Goal: Task Accomplishment & Management: Manage account settings

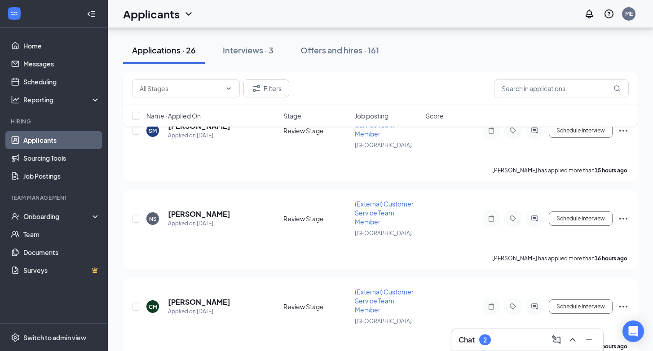
scroll to position [2661, 0]
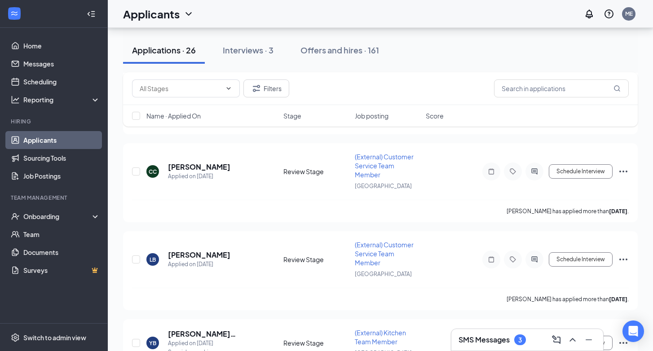
scroll to position [1830, 0]
click at [201, 330] on h5 "[PERSON_NAME] [PERSON_NAME]" at bounding box center [213, 335] width 91 height 10
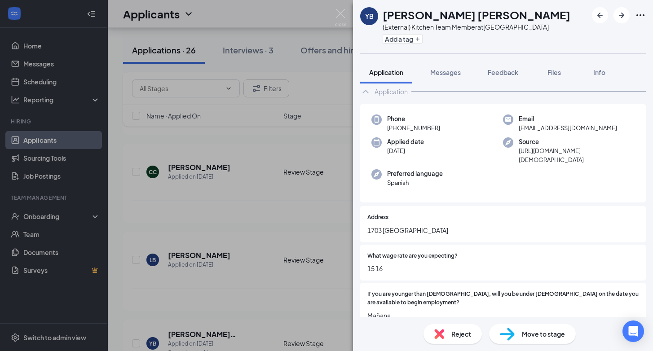
scroll to position [21, 0]
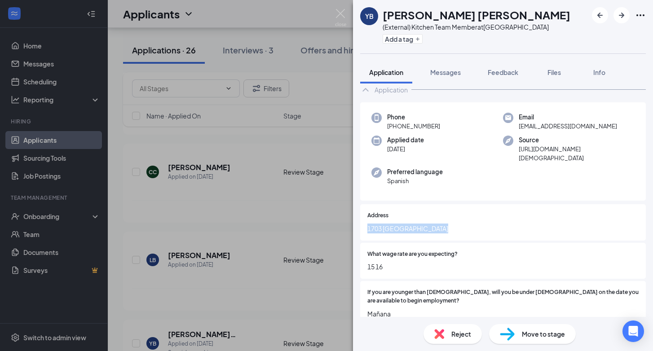
drag, startPoint x: 368, startPoint y: 218, endPoint x: 437, endPoint y: 218, distance: 69.6
click at [437, 224] on span "1703 long acre terrace" at bounding box center [503, 229] width 271 height 10
copy span "1703 long acre terrace"
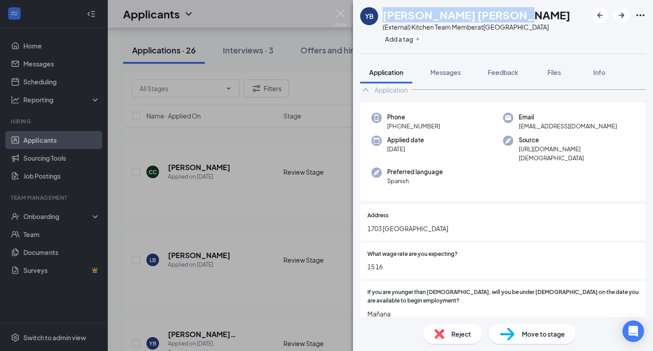
drag, startPoint x: 384, startPoint y: 14, endPoint x: 500, endPoint y: 19, distance: 116.5
click at [500, 19] on div "[PERSON_NAME] [PERSON_NAME]" at bounding box center [477, 14] width 188 height 15
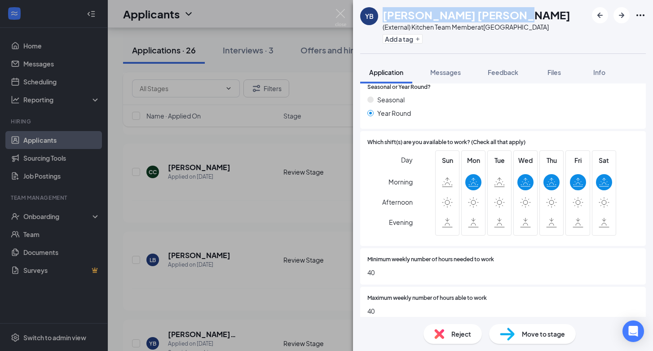
scroll to position [359, 0]
